Goal: Information Seeking & Learning: Learn about a topic

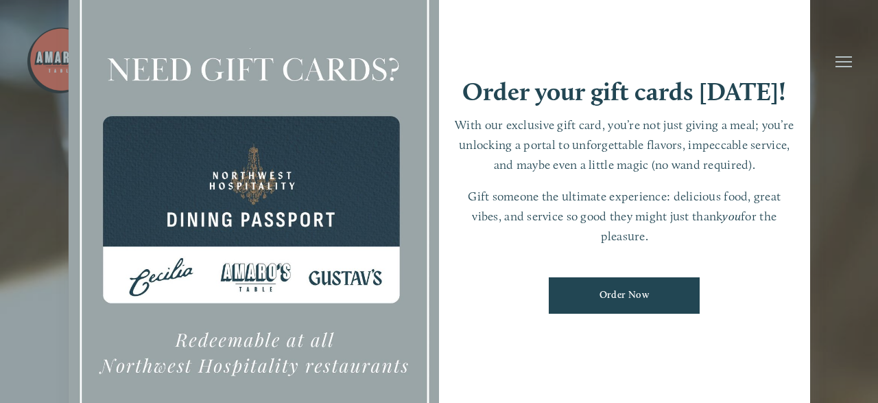
scroll to position [29, 0]
click at [836, 193] on div at bounding box center [439, 201] width 878 height 403
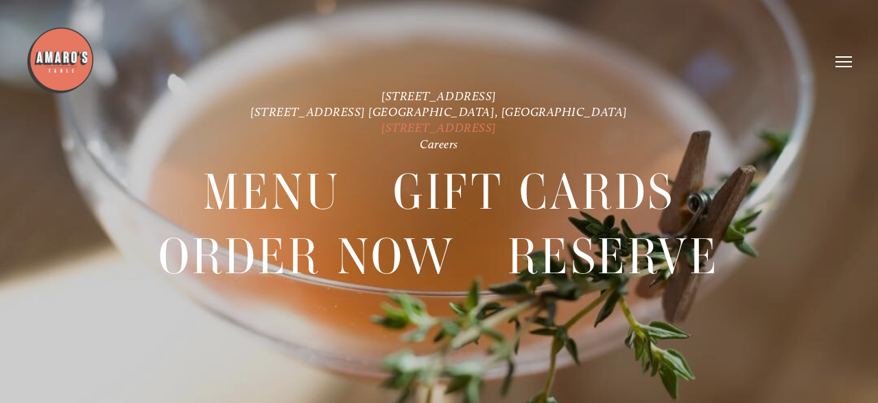
click at [481, 129] on link "[STREET_ADDRESS]" at bounding box center [438, 127] width 115 height 14
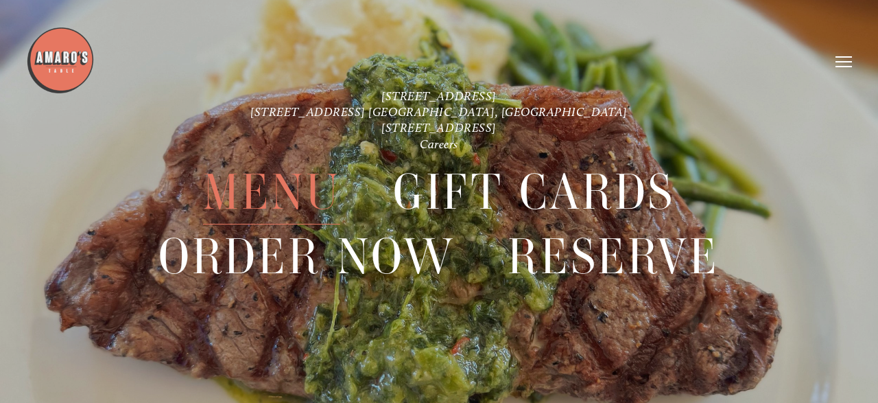
click at [275, 188] on span "Menu" at bounding box center [271, 193] width 137 height 64
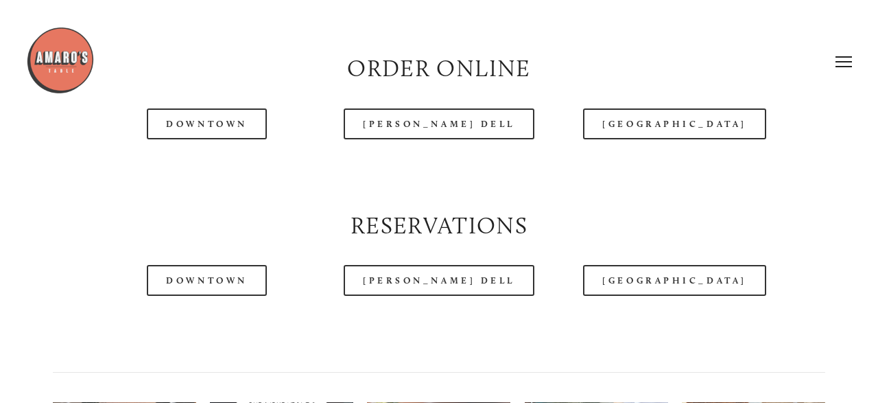
scroll to position [1355, 0]
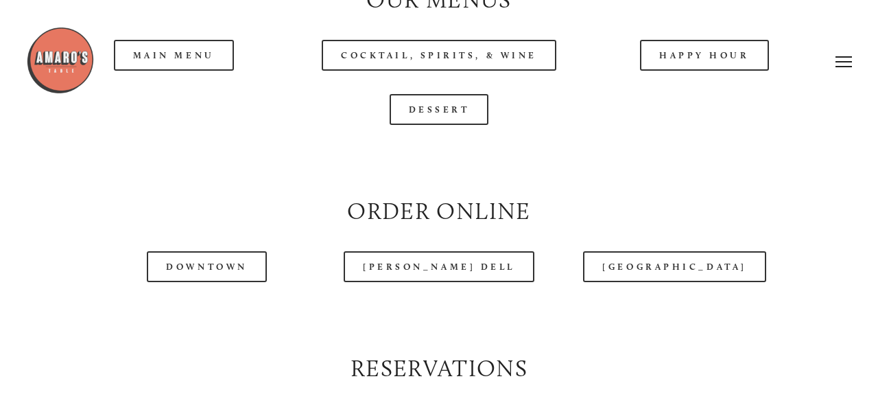
click at [175, 56] on div at bounding box center [403, 61] width 755 height 71
click at [64, 65] on img at bounding box center [60, 60] width 69 height 69
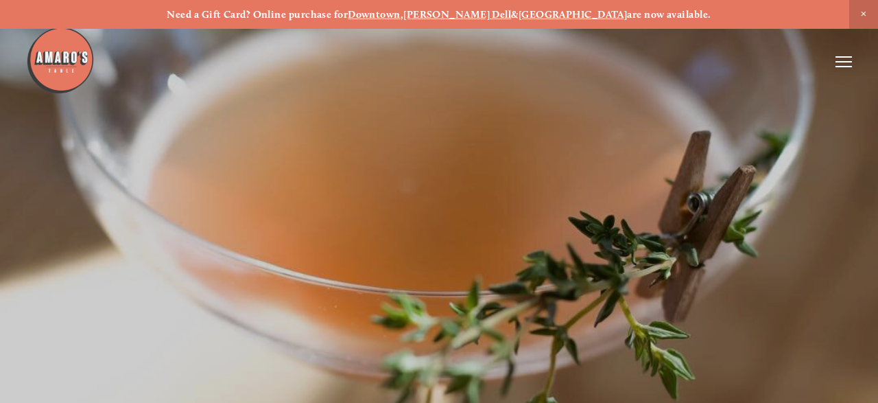
scroll to position [29, 0]
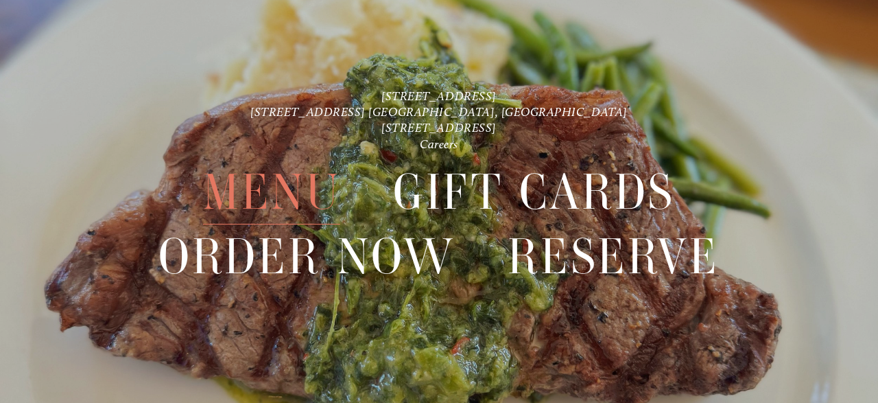
click at [272, 200] on span "Menu" at bounding box center [271, 193] width 137 height 64
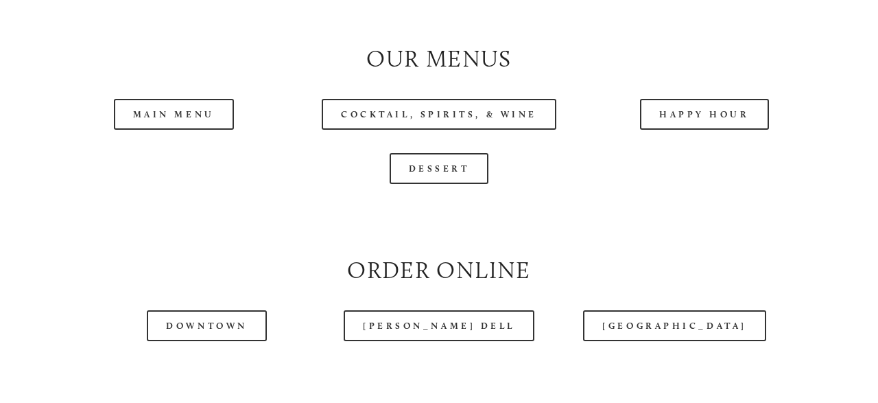
scroll to position [1355, 0]
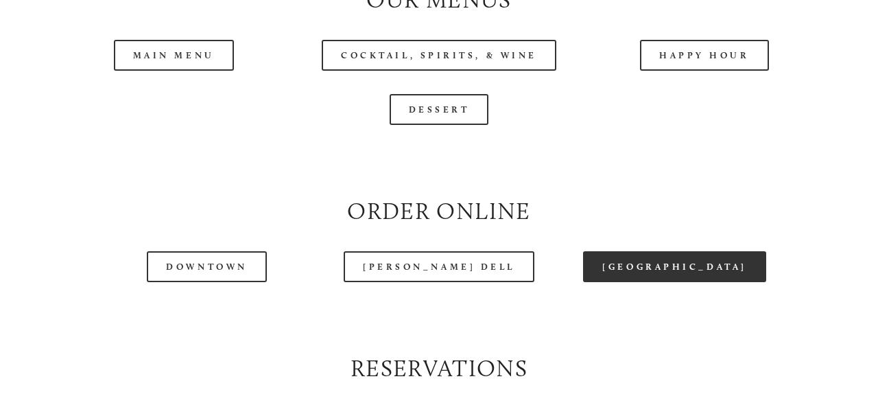
click at [702, 263] on link "[GEOGRAPHIC_DATA]" at bounding box center [674, 266] width 182 height 31
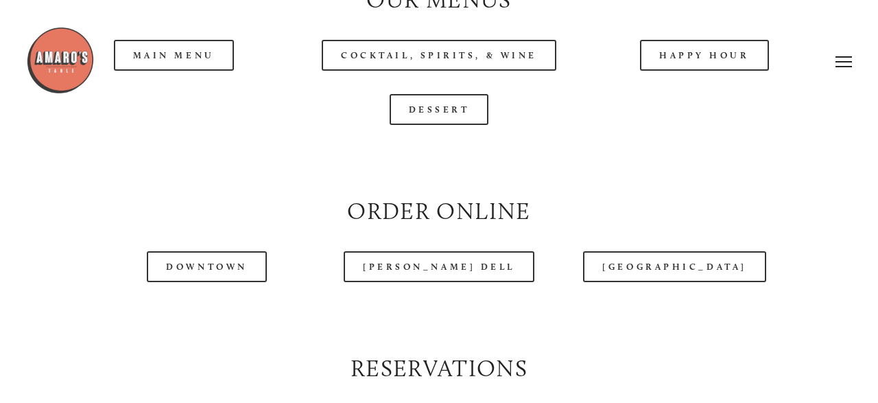
scroll to position [1284, 0]
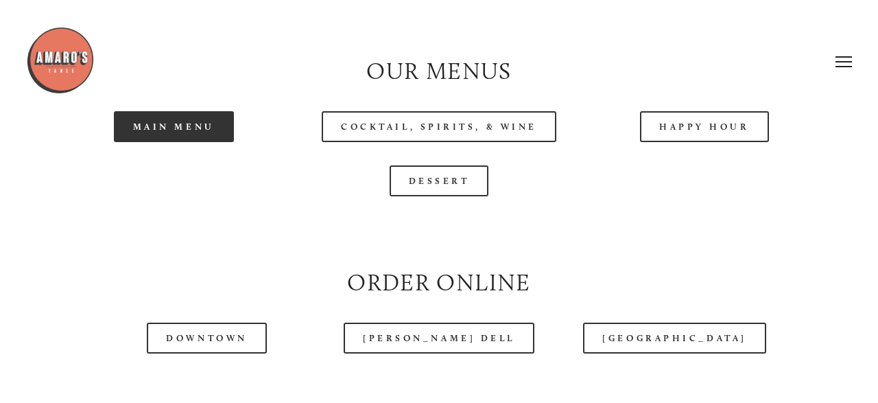
click at [180, 131] on link "Main Menu" at bounding box center [174, 126] width 120 height 31
